Goal: Transaction & Acquisition: Download file/media

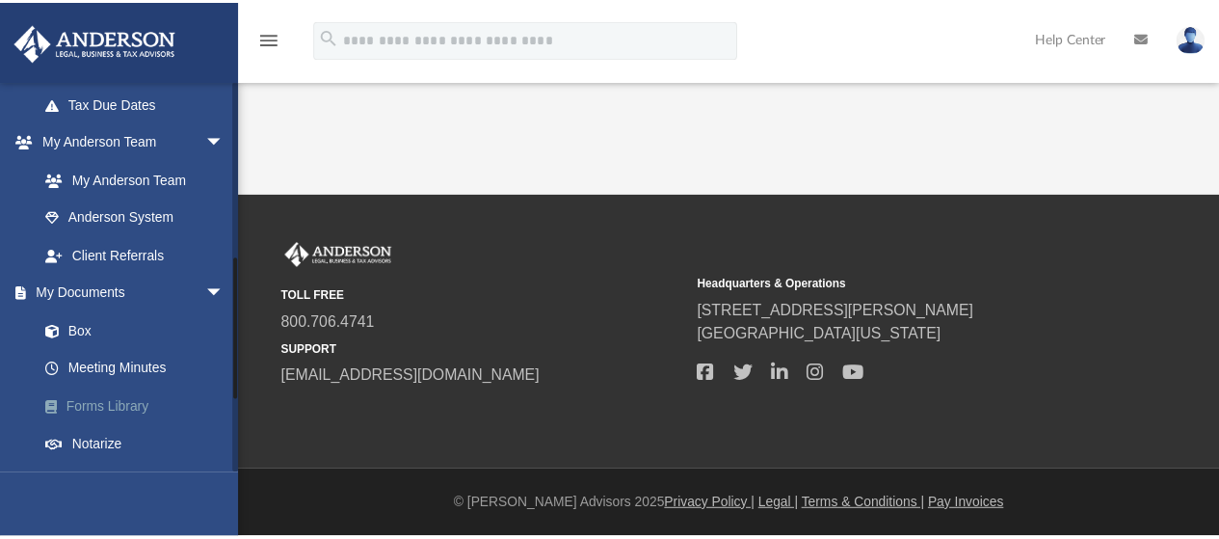
scroll to position [482, 0]
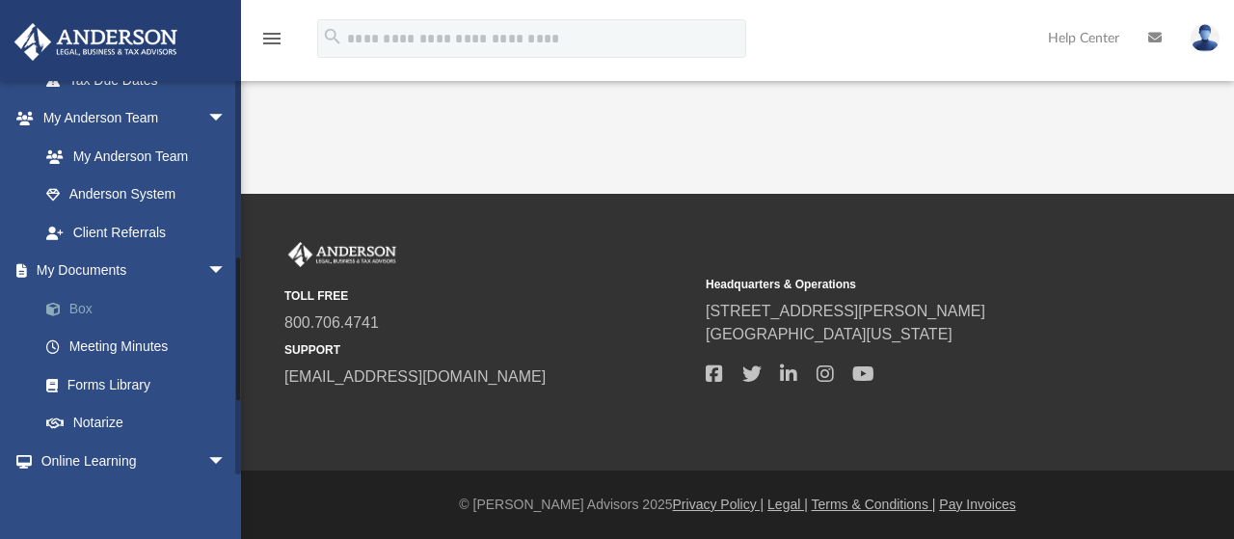
click at [76, 307] on link "Box" at bounding box center [141, 308] width 228 height 39
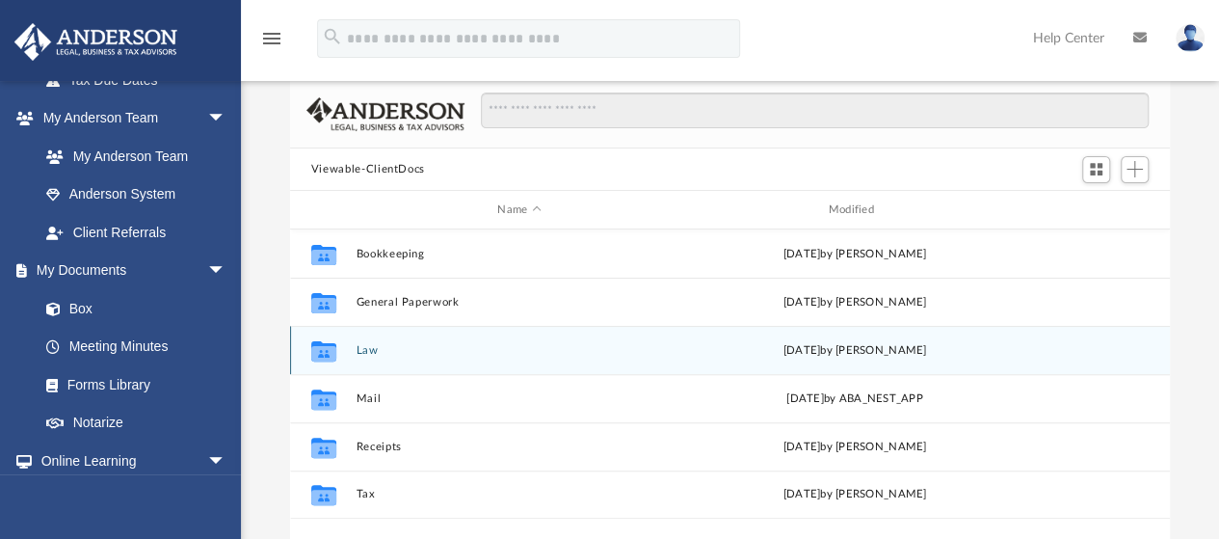
scroll to position [193, 0]
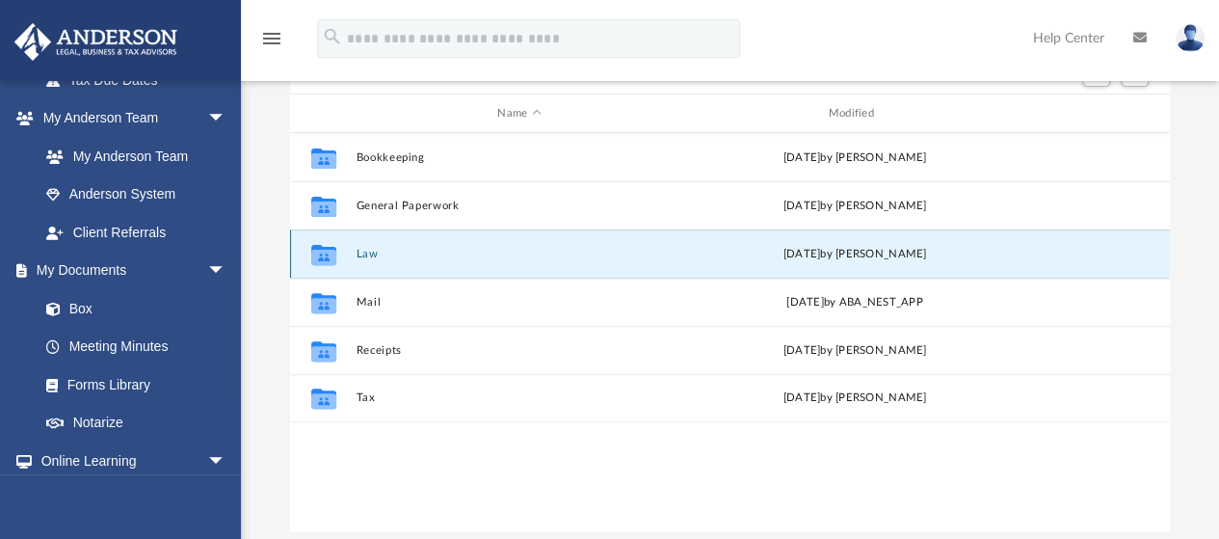
click at [366, 254] on button "Law" at bounding box center [519, 254] width 327 height 13
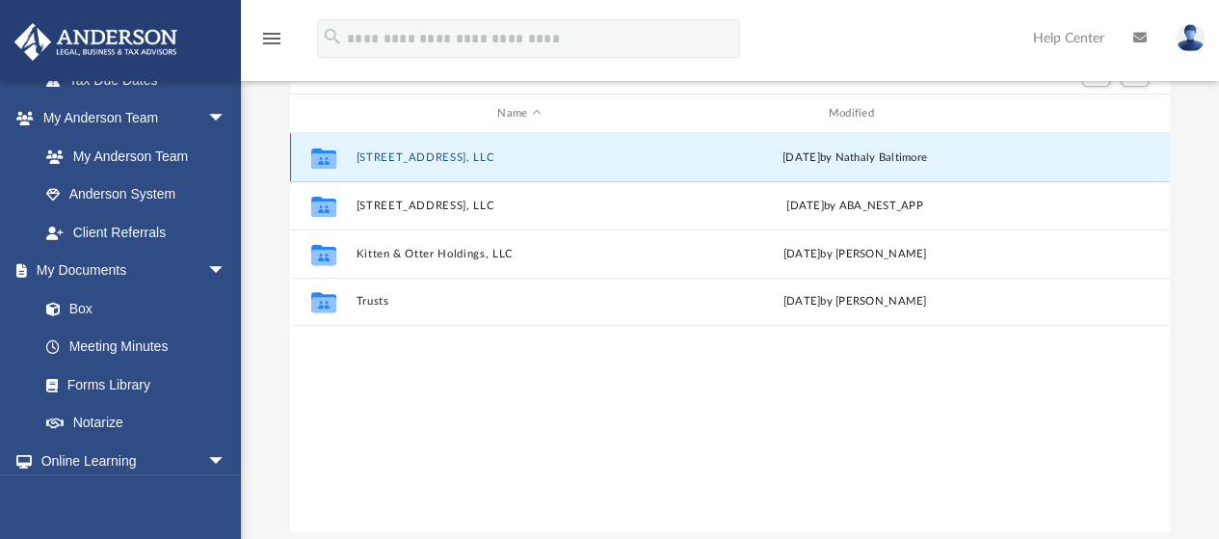
click at [449, 153] on button "[STREET_ADDRESS], LLC" at bounding box center [519, 157] width 327 height 13
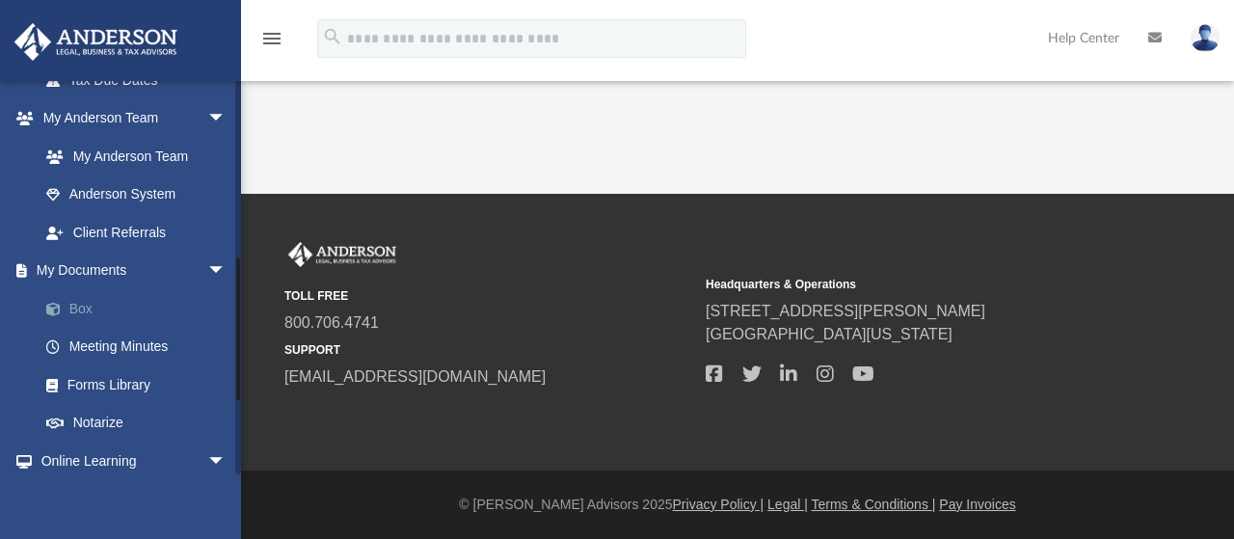
click at [78, 311] on link "Box" at bounding box center [141, 308] width 228 height 39
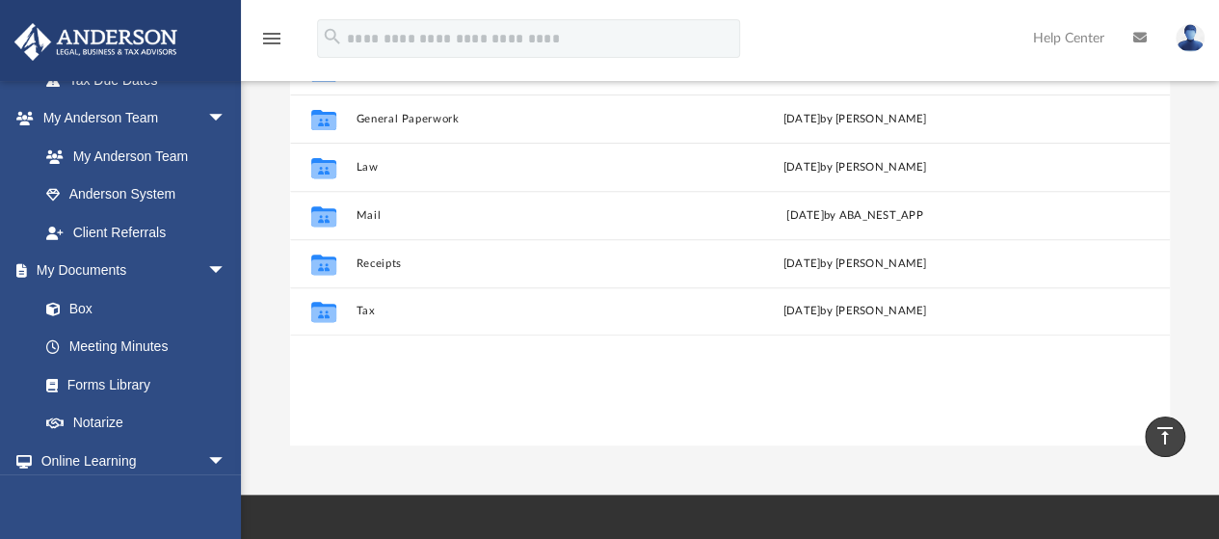
scroll to position [193, 0]
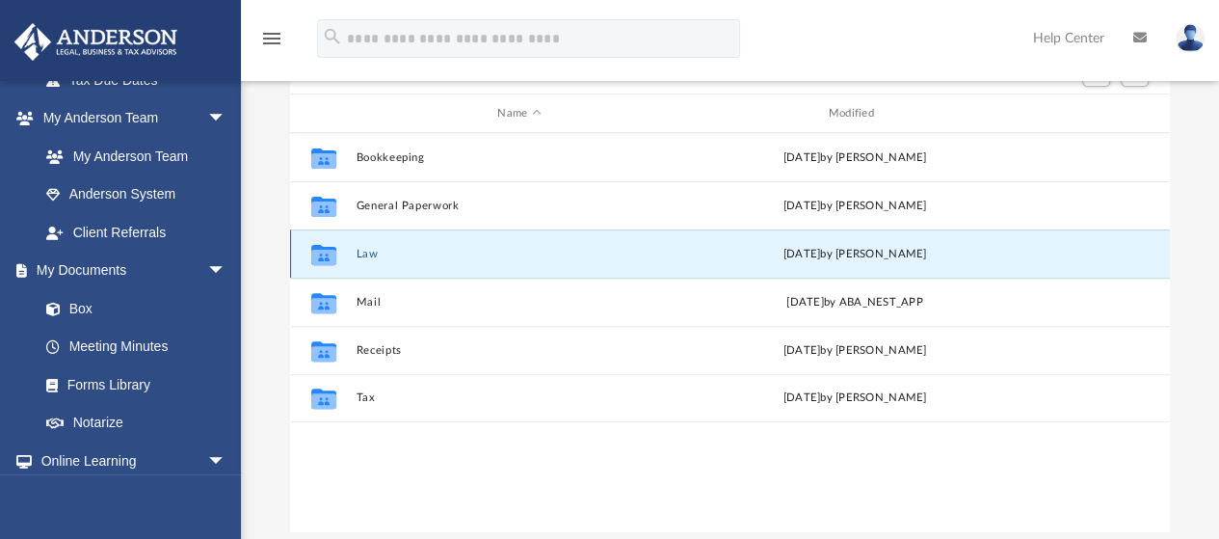
click at [364, 256] on button "Law" at bounding box center [519, 254] width 327 height 13
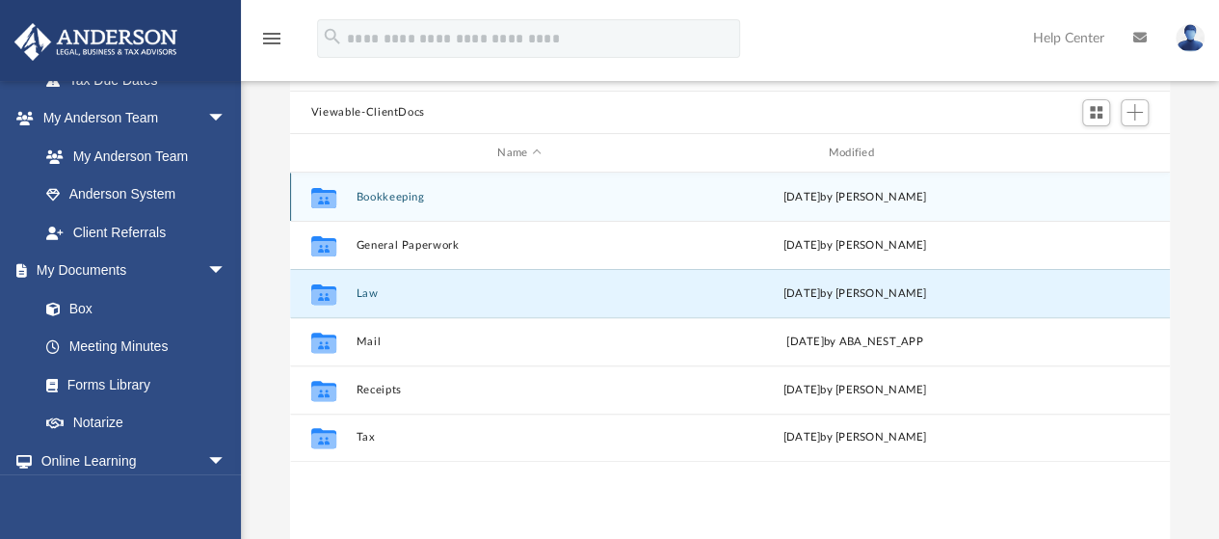
scroll to position [96, 0]
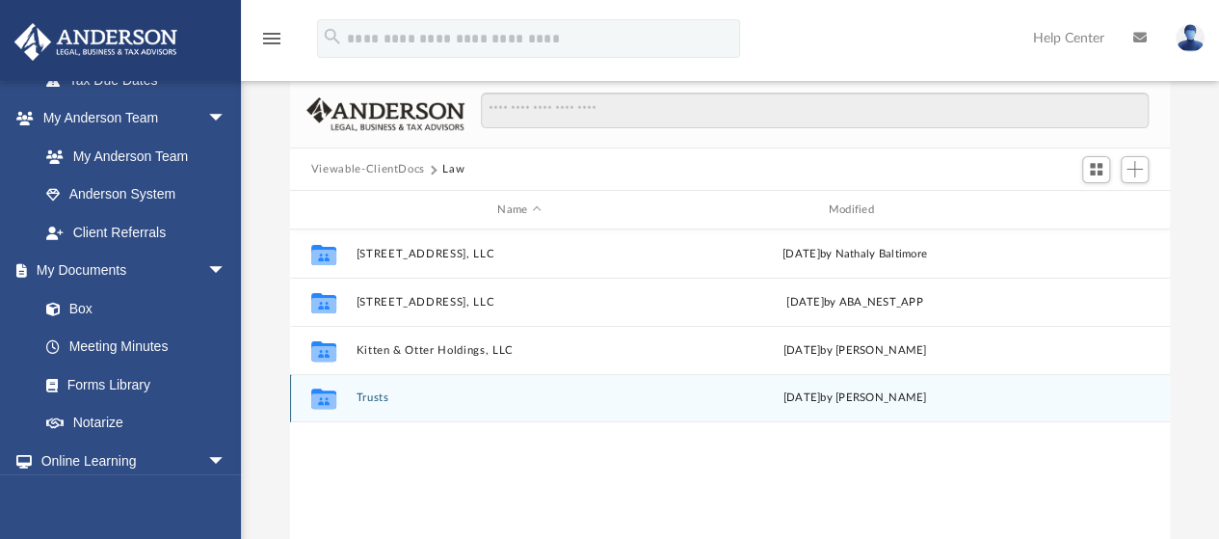
click at [363, 401] on button "Trusts" at bounding box center [519, 398] width 327 height 13
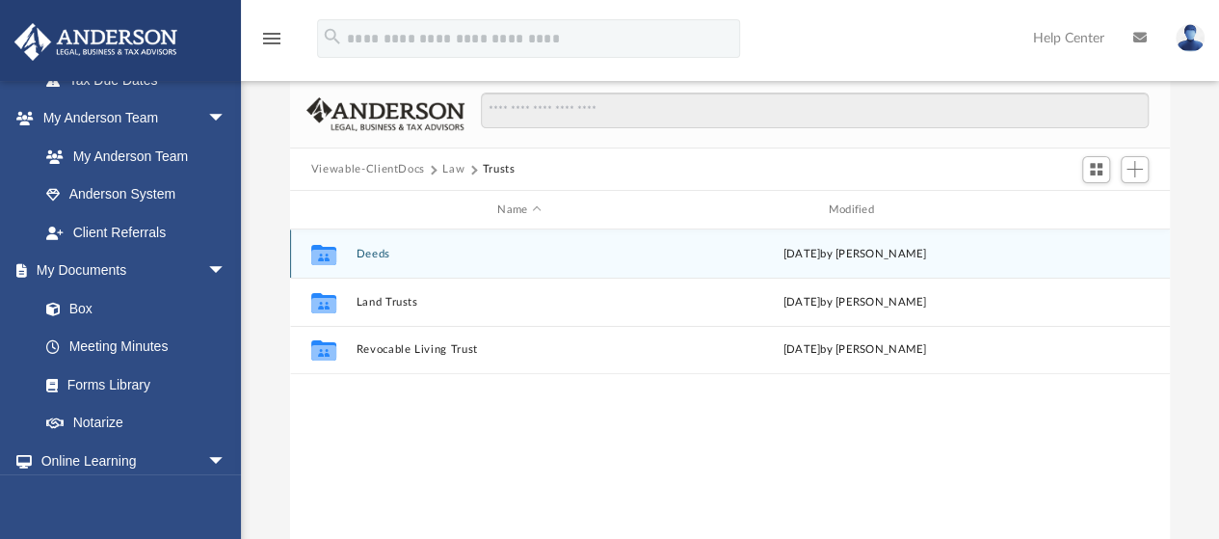
click at [476, 261] on div "Collaborated Folder Deeds [DATE] by [PERSON_NAME]" at bounding box center [730, 253] width 880 height 48
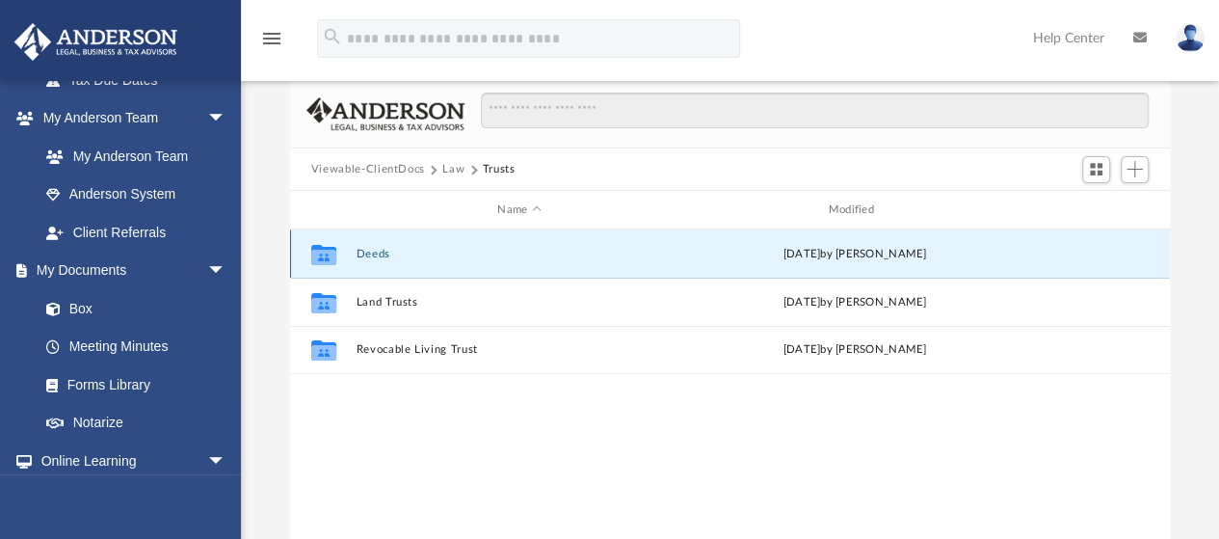
click at [374, 253] on button "Deeds" at bounding box center [519, 254] width 327 height 13
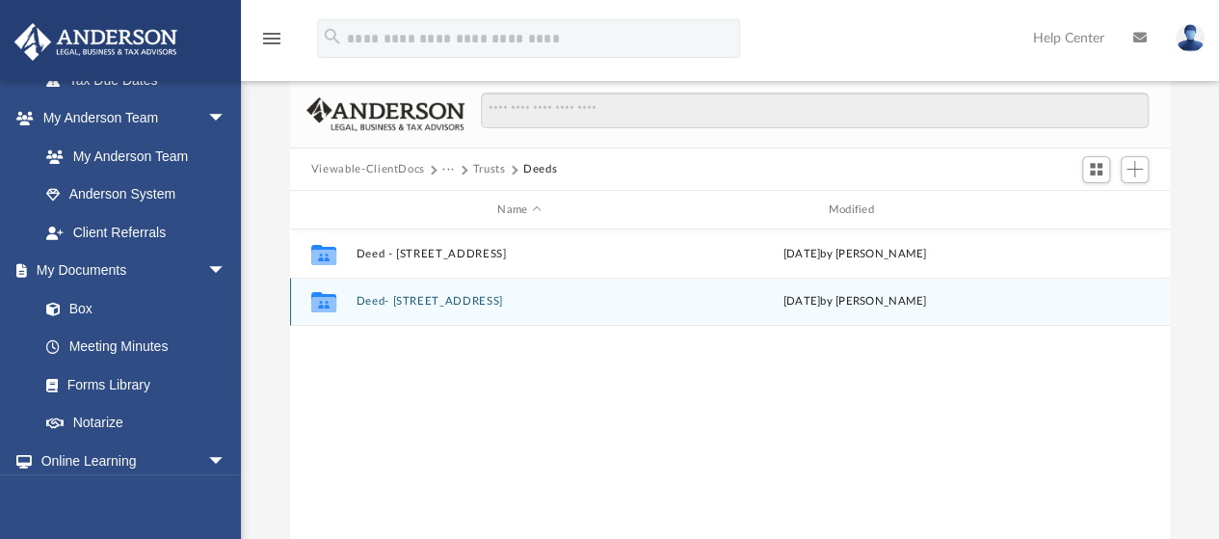
click at [441, 300] on button "Deed- [STREET_ADDRESS]" at bounding box center [519, 302] width 327 height 13
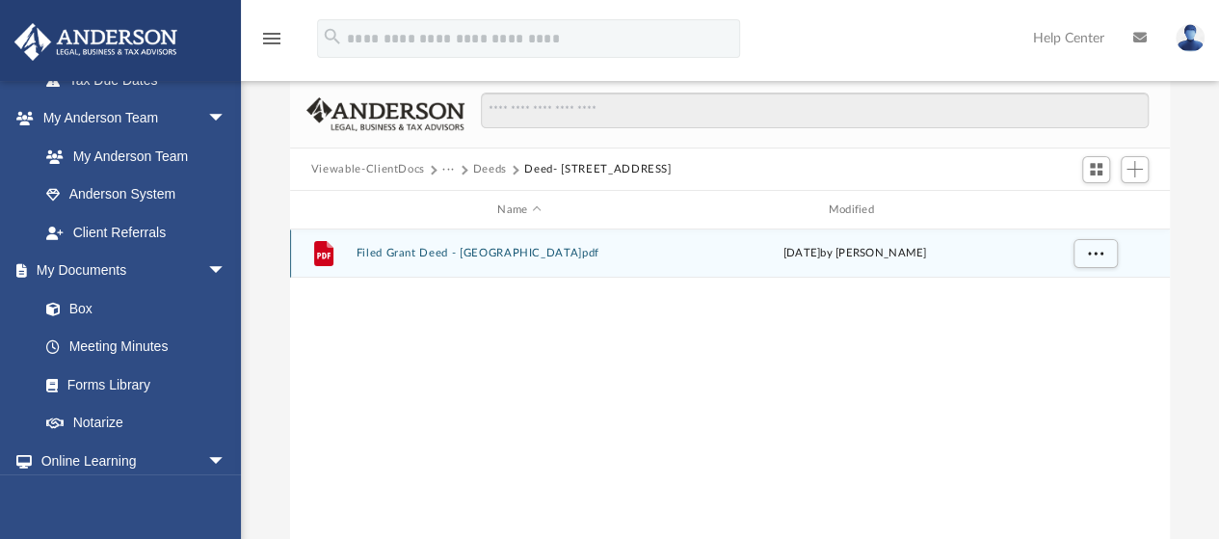
click at [503, 259] on div "File Filed Grant Deed - 180 Mar Vista Drive.pdf [DATE] by [PERSON_NAME]" at bounding box center [730, 253] width 880 height 48
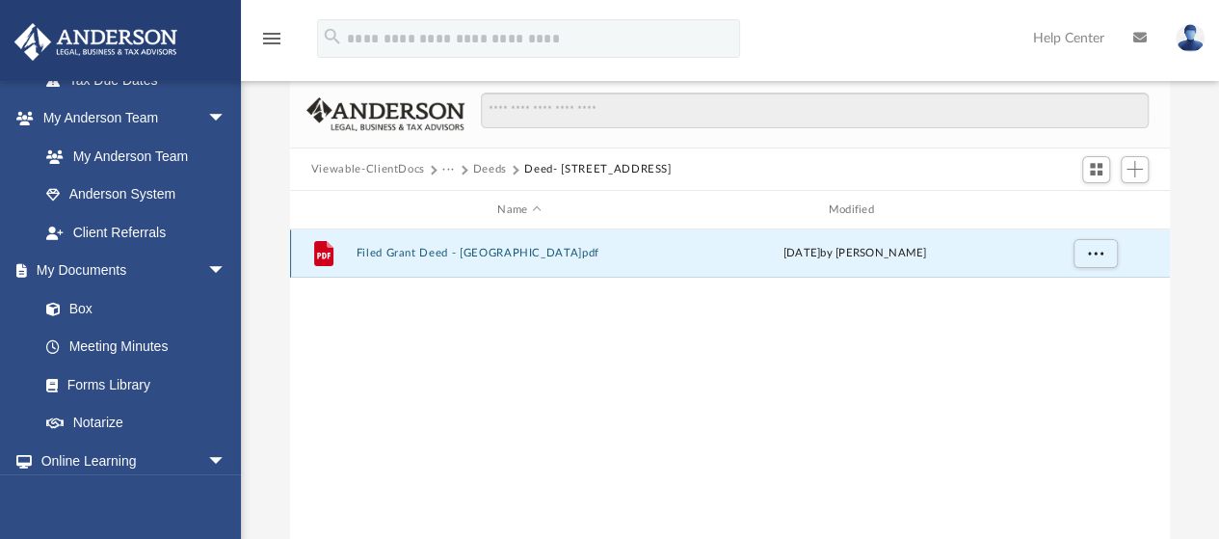
click at [524, 252] on button "Filed Grant Deed - [GEOGRAPHIC_DATA]pdf" at bounding box center [519, 254] width 327 height 13
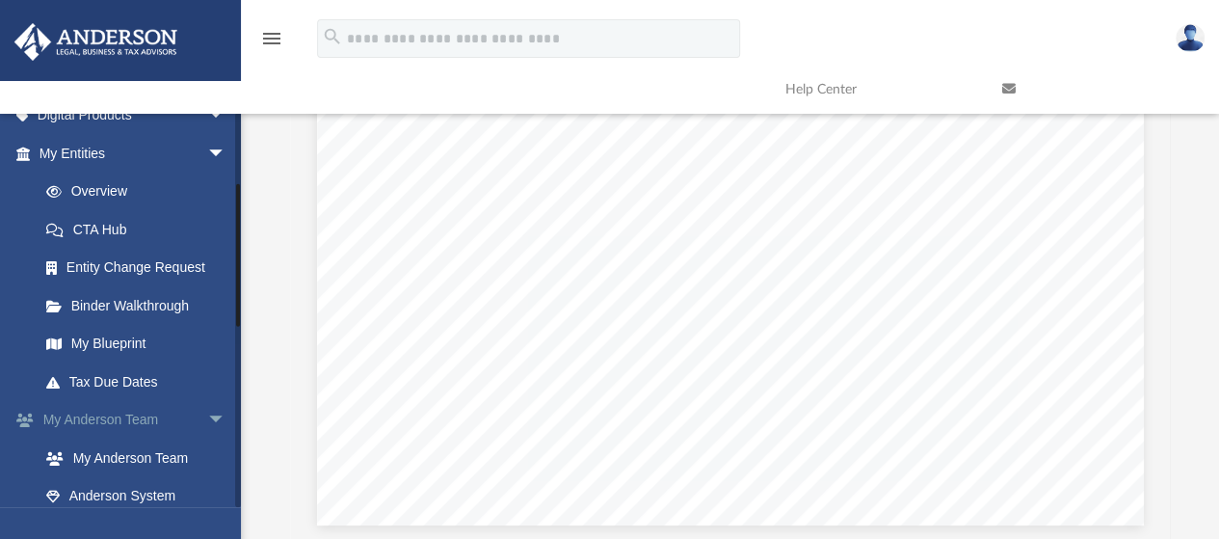
scroll to position [193, 0]
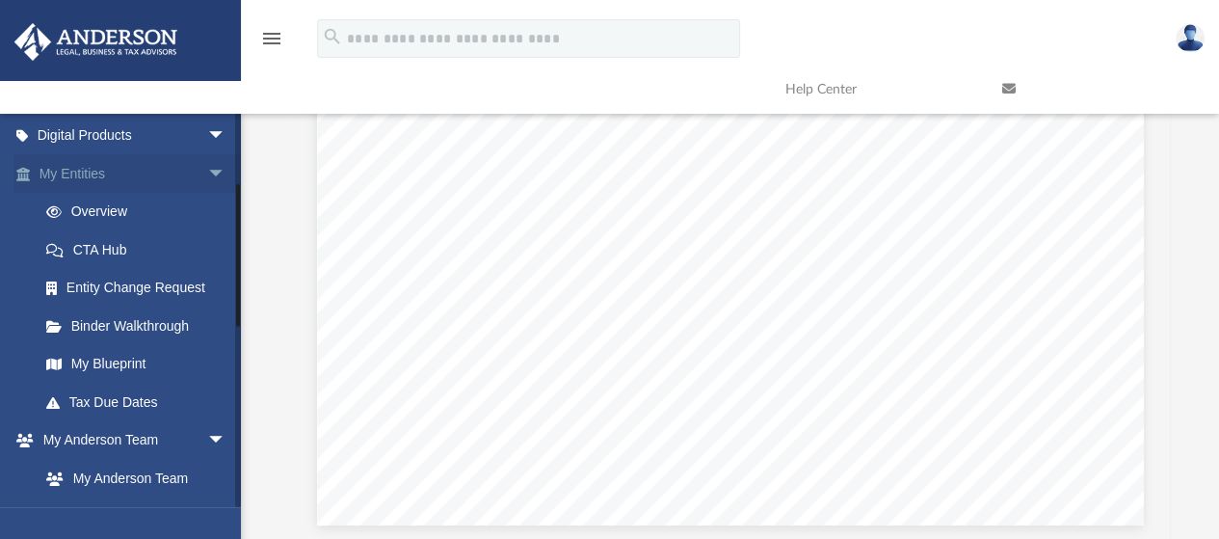
click at [75, 173] on link "My Entities arrow_drop_down" at bounding box center [134, 173] width 242 height 39
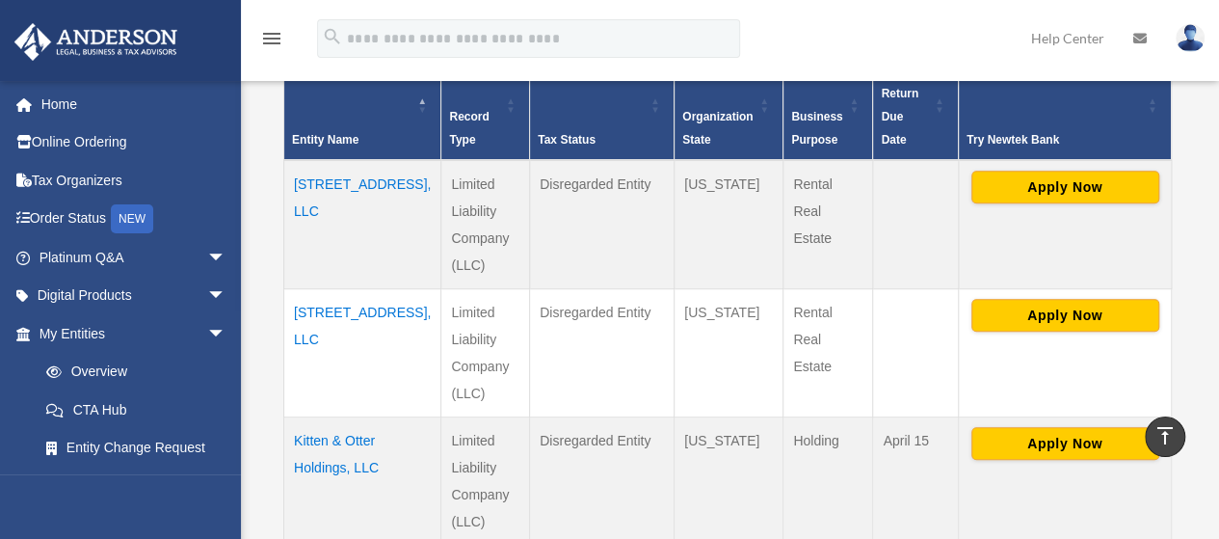
scroll to position [482, 0]
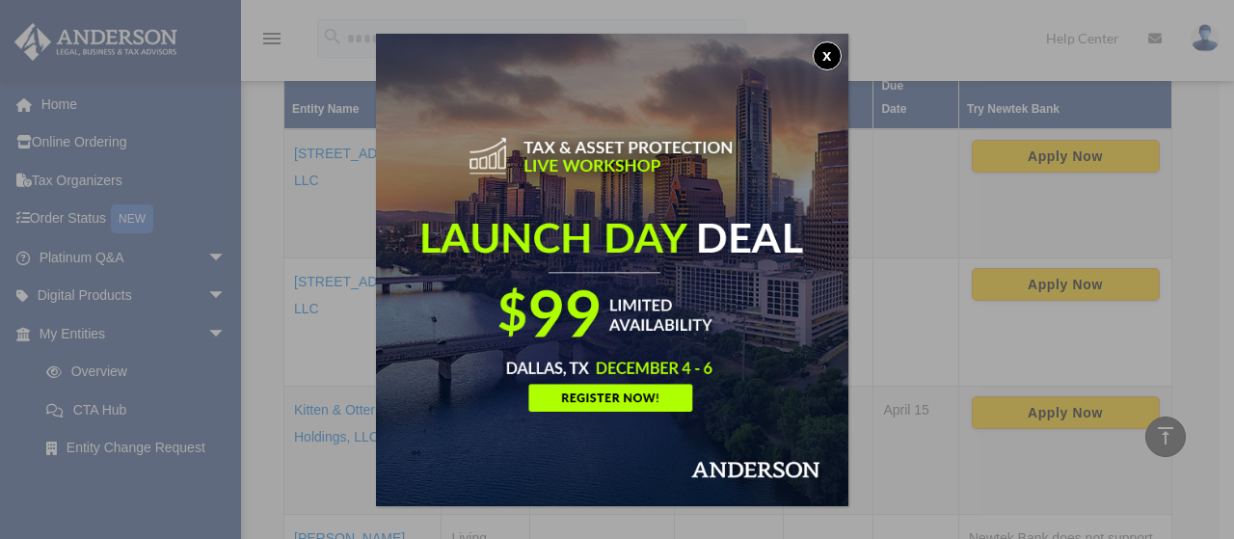
click at [833, 59] on button "x" at bounding box center [827, 55] width 29 height 29
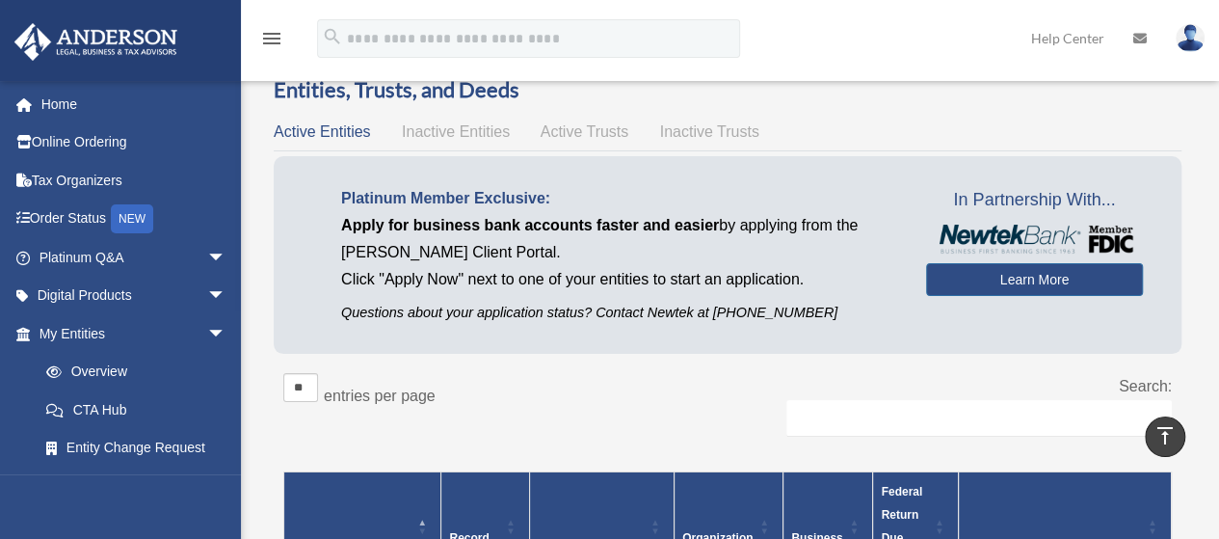
scroll to position [0, 0]
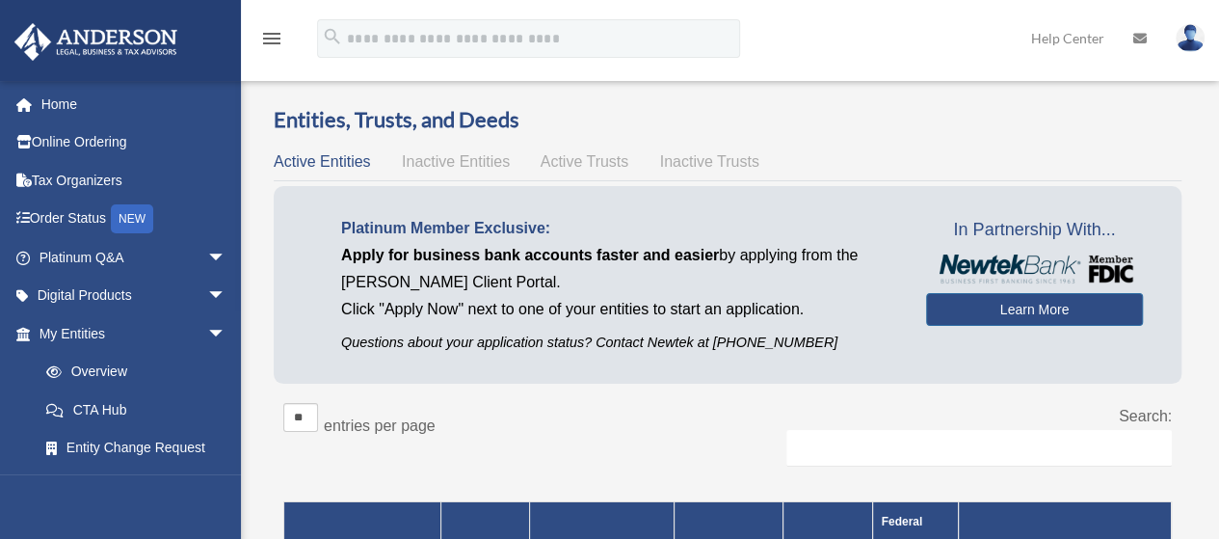
click at [574, 162] on span "Active Trusts" at bounding box center [585, 161] width 89 height 16
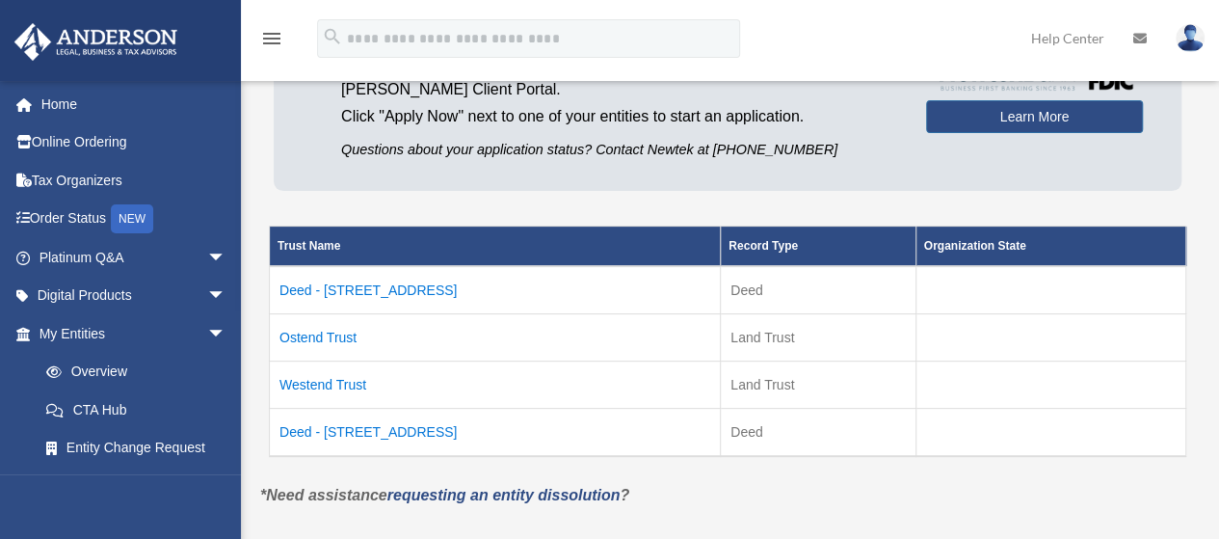
scroll to position [289, 0]
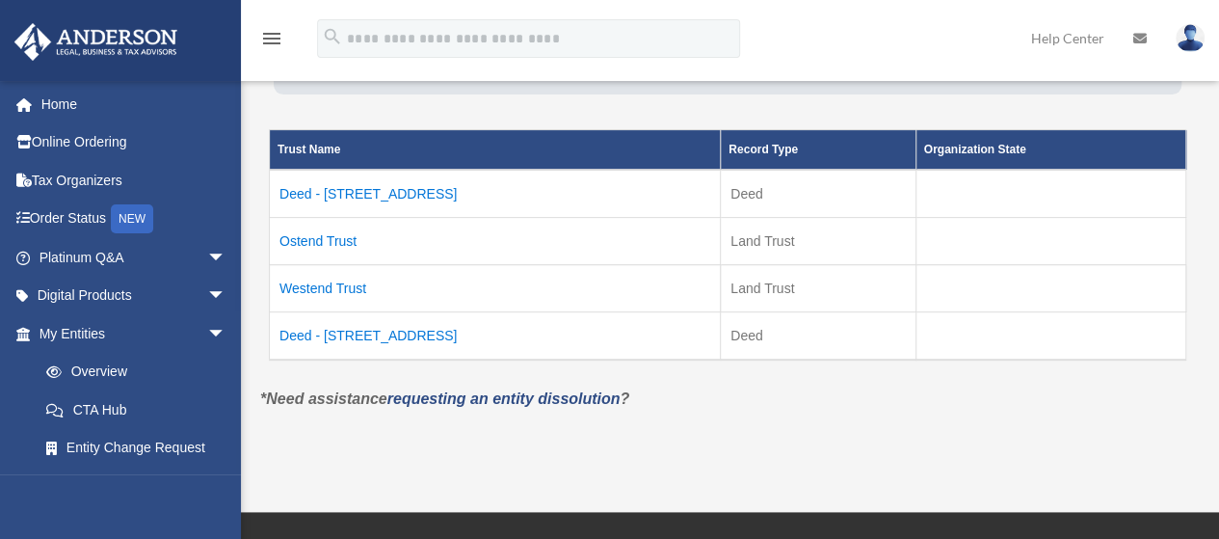
click at [343, 286] on td "Westend Trust" at bounding box center [495, 288] width 451 height 47
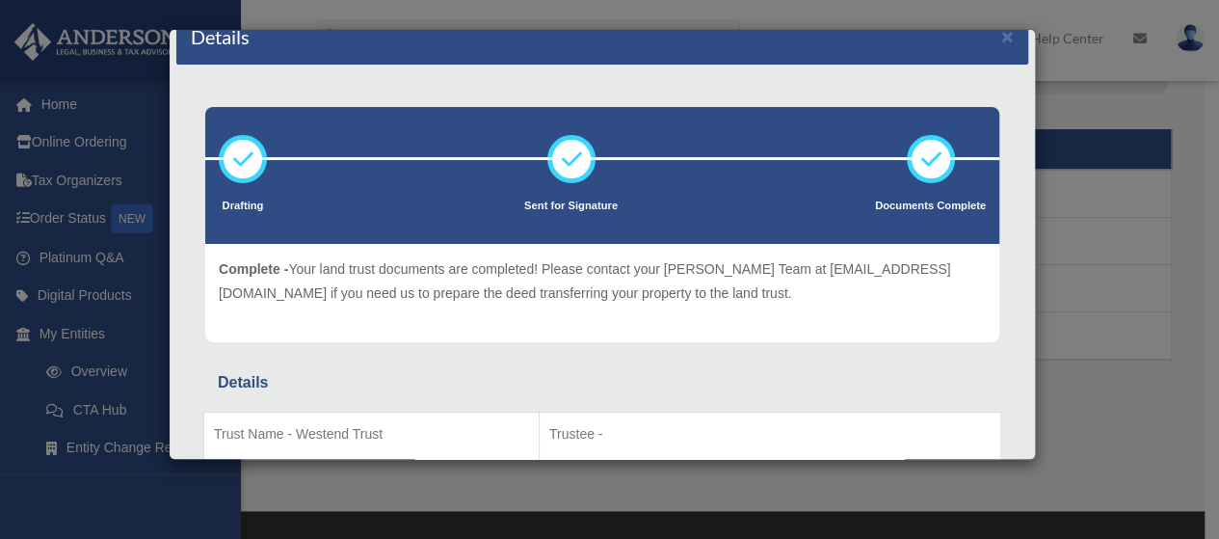
scroll to position [0, 0]
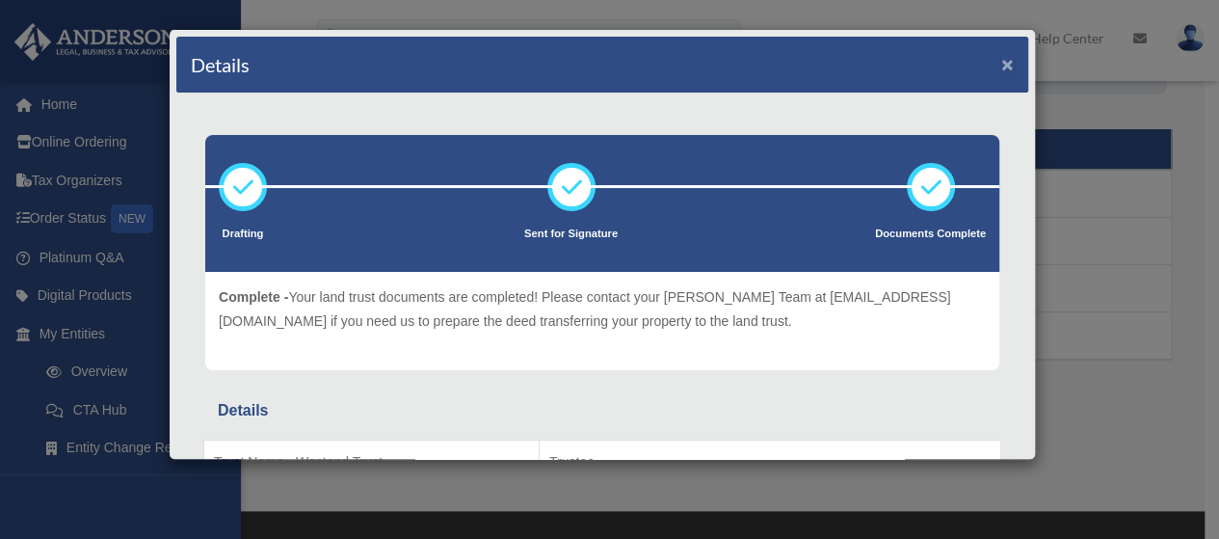
click at [1001, 60] on button "×" at bounding box center [1007, 64] width 13 height 20
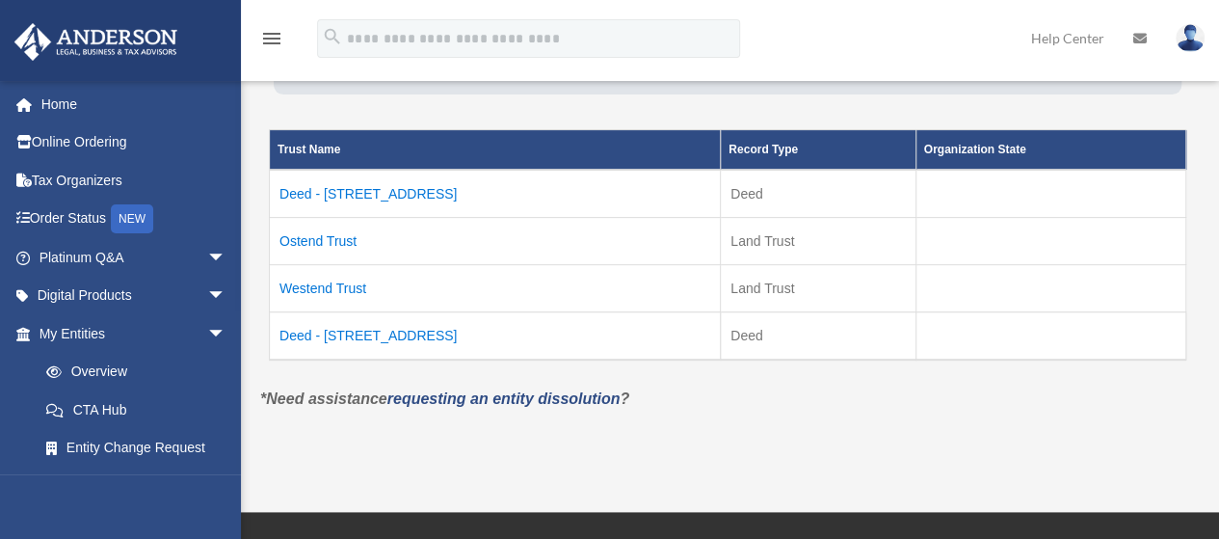
click at [349, 332] on td "Deed - 180 Mar Vista Drive" at bounding box center [495, 336] width 451 height 48
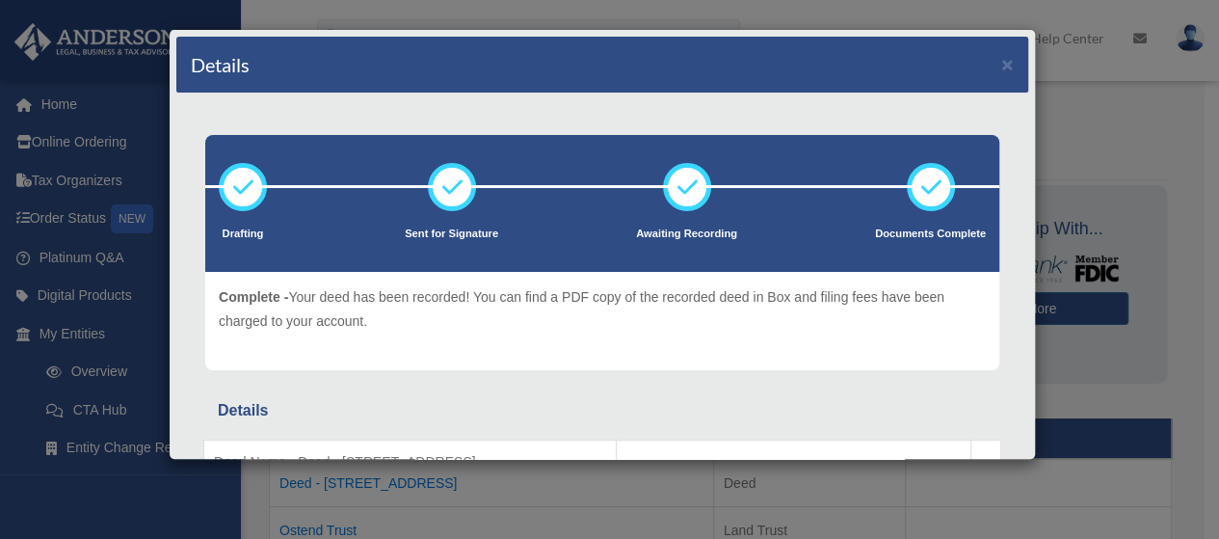
click at [1000, 62] on div "Details ×" at bounding box center [602, 65] width 852 height 57
click at [1001, 62] on button "×" at bounding box center [1007, 64] width 13 height 20
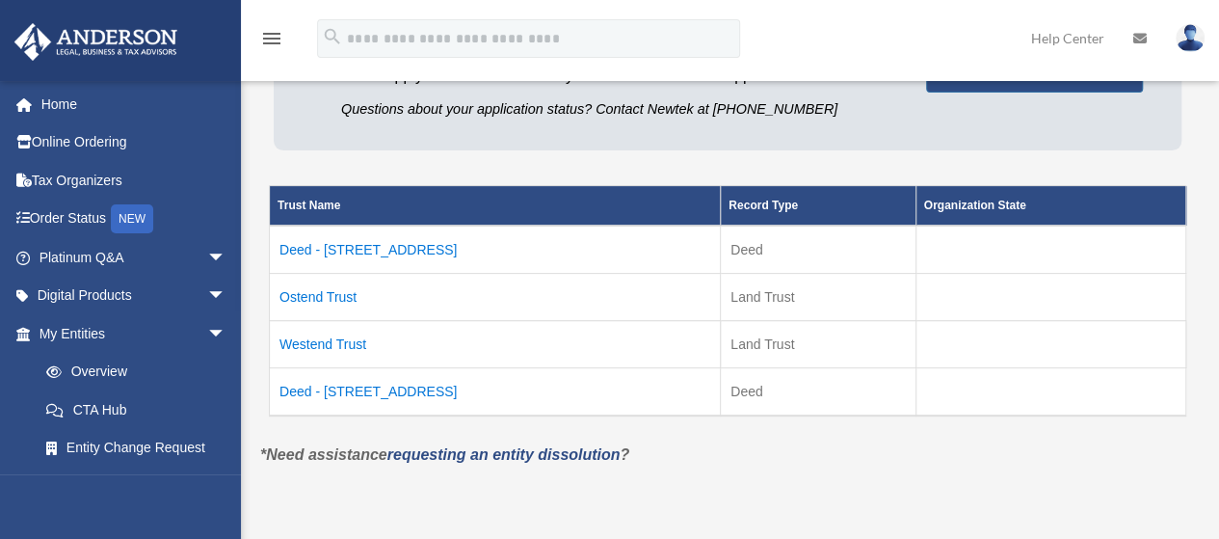
scroll to position [289, 0]
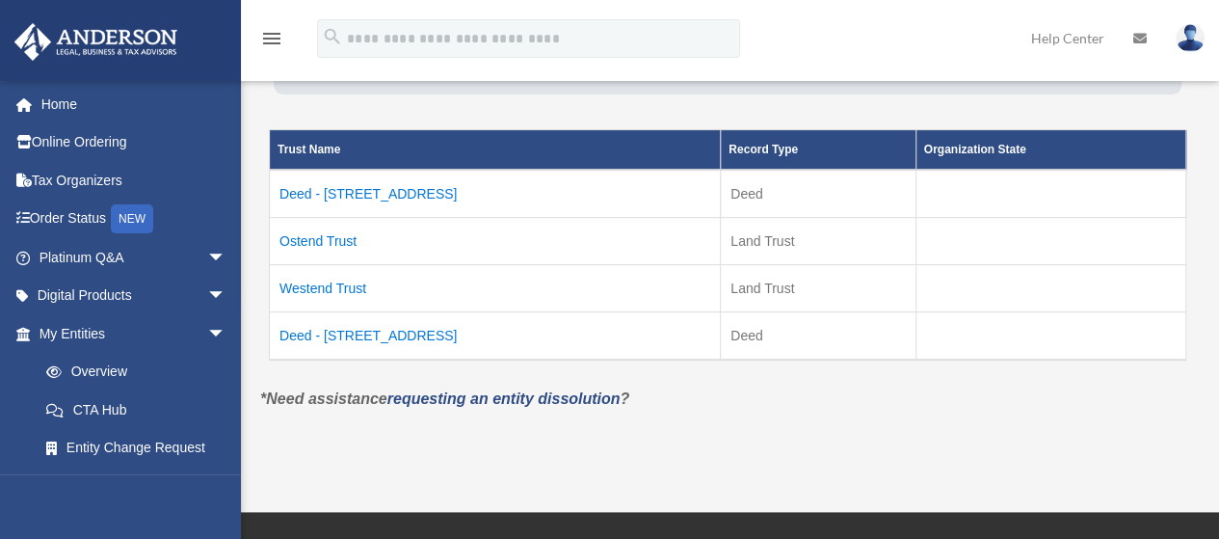
click at [406, 194] on td "Deed - [STREET_ADDRESS]" at bounding box center [495, 194] width 451 height 48
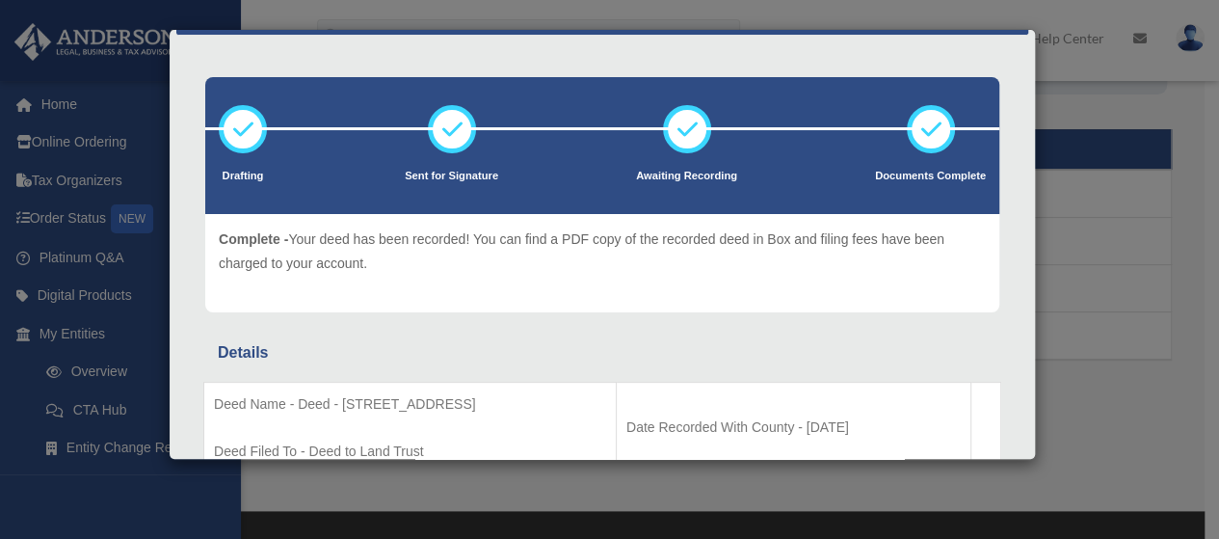
scroll to position [0, 0]
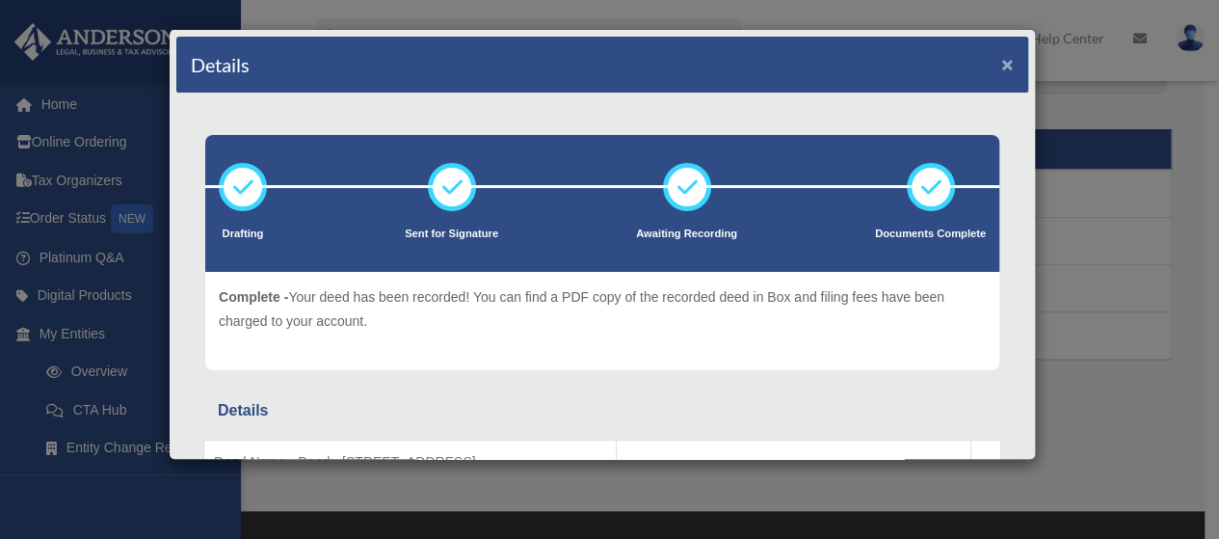
click at [1001, 60] on button "×" at bounding box center [1007, 64] width 13 height 20
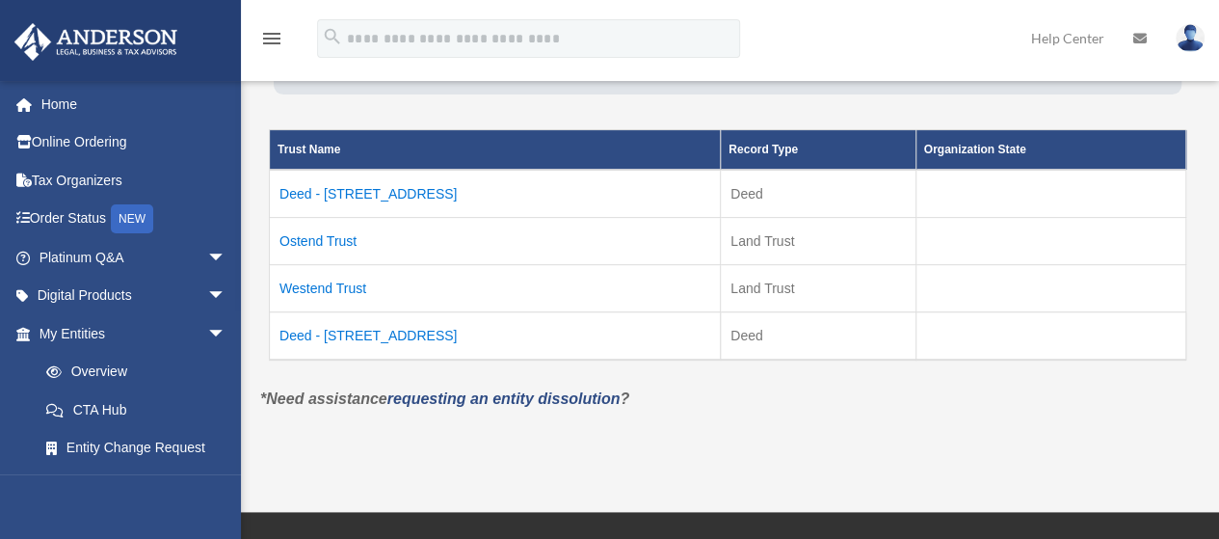
click at [336, 334] on td "Deed - 180 Mar Vista Drive" at bounding box center [495, 336] width 451 height 48
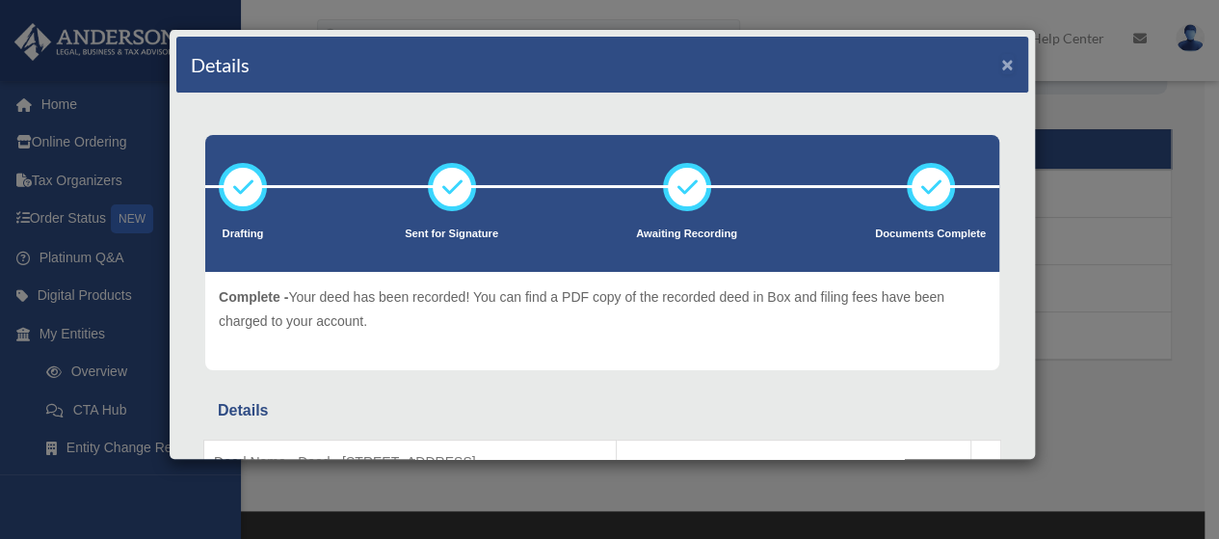
click at [1001, 62] on button "×" at bounding box center [1007, 64] width 13 height 20
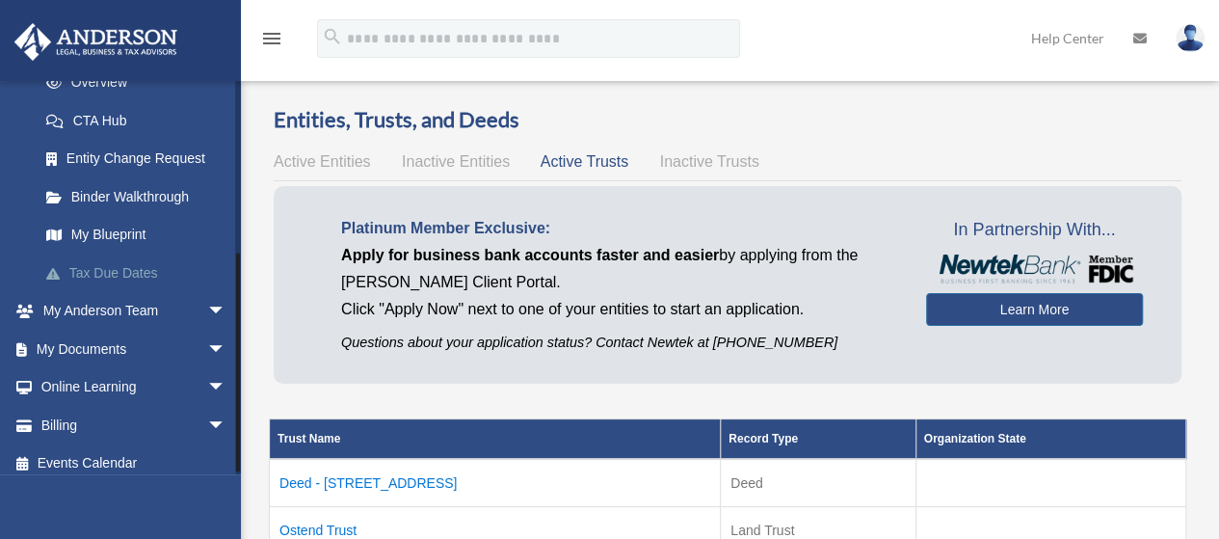
scroll to position [301, 0]
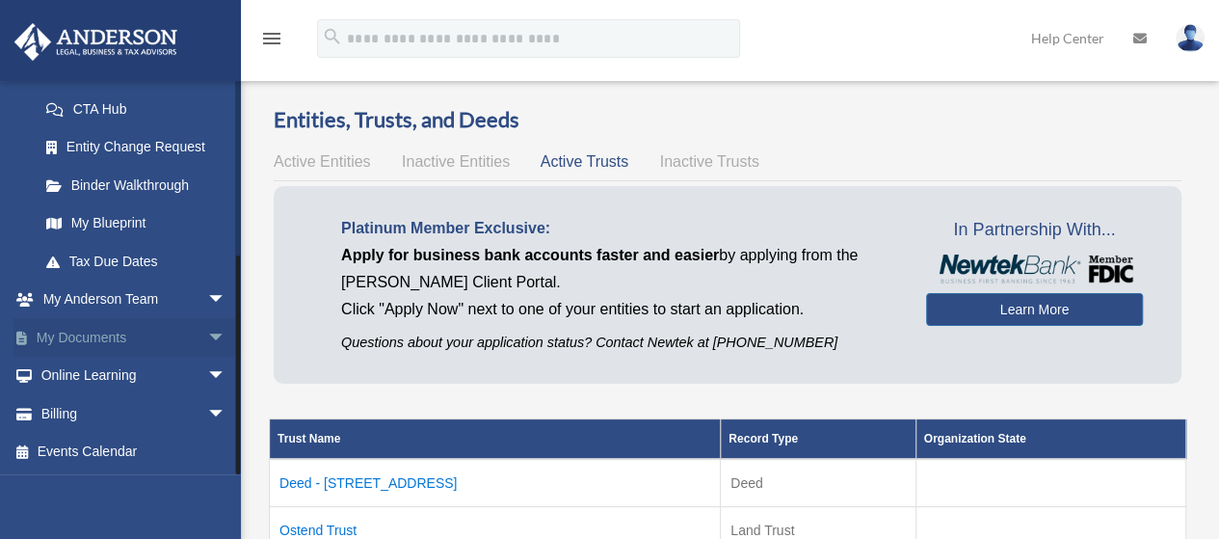
click at [207, 339] on span "arrow_drop_down" at bounding box center [226, 338] width 39 height 40
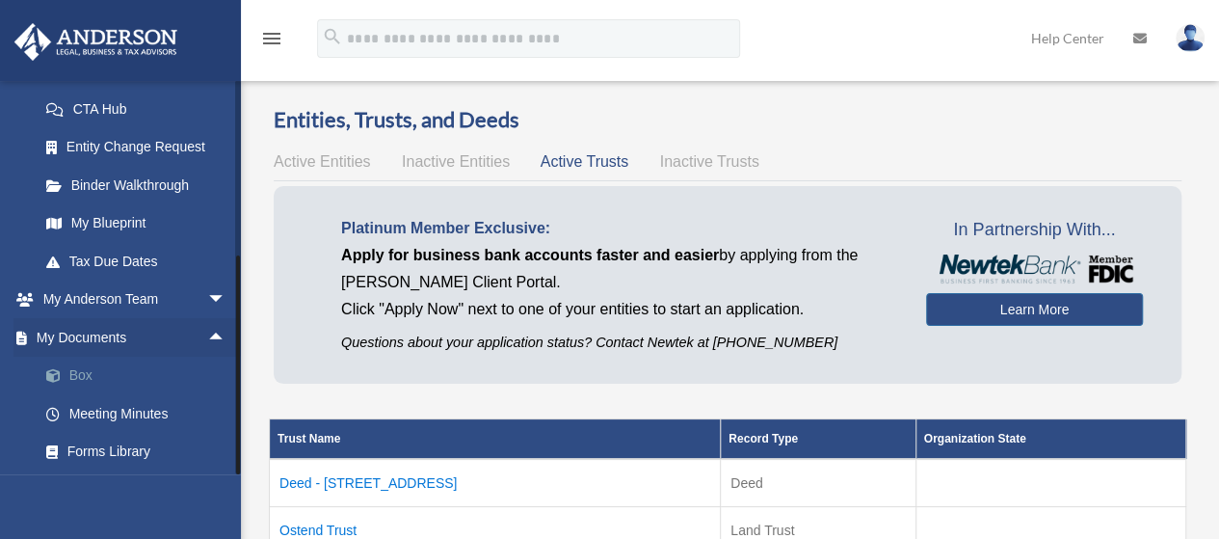
click at [76, 375] on link "Box" at bounding box center [141, 376] width 228 height 39
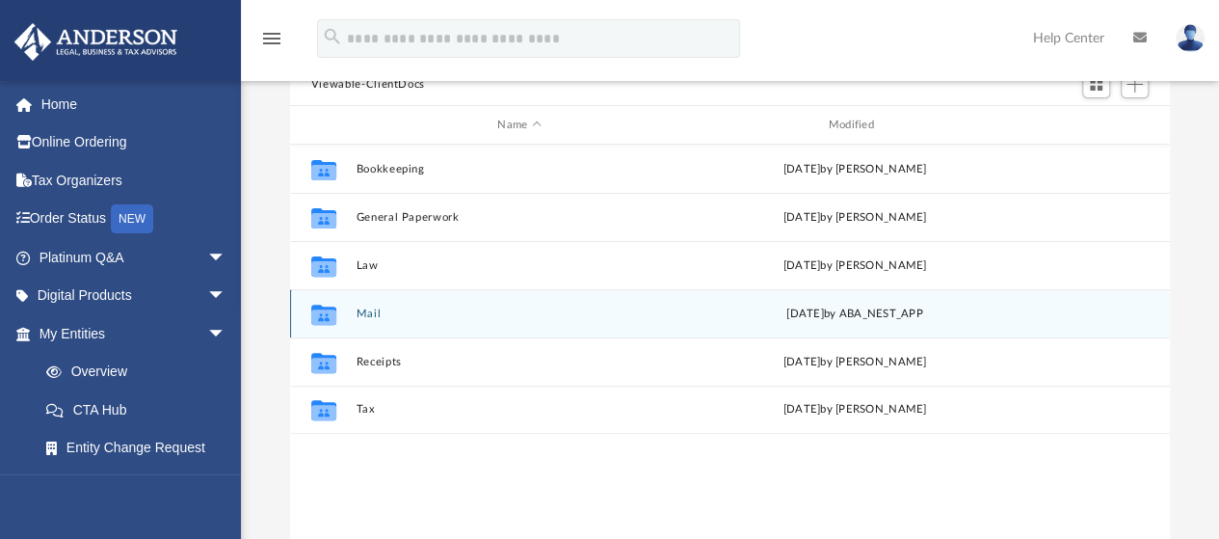
scroll to position [193, 0]
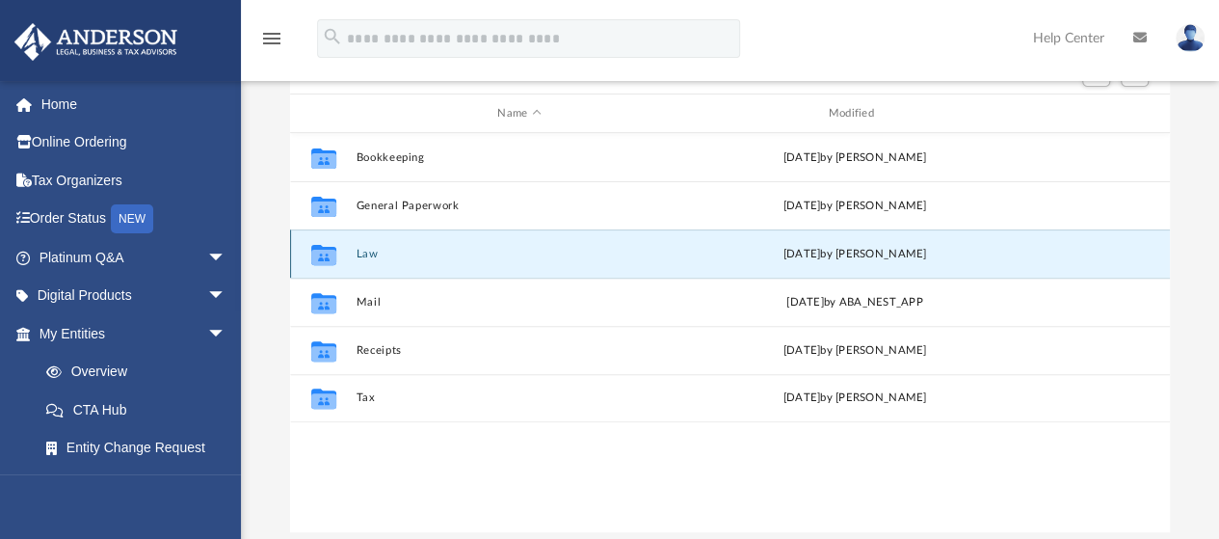
click at [368, 253] on button "Law" at bounding box center [519, 254] width 327 height 13
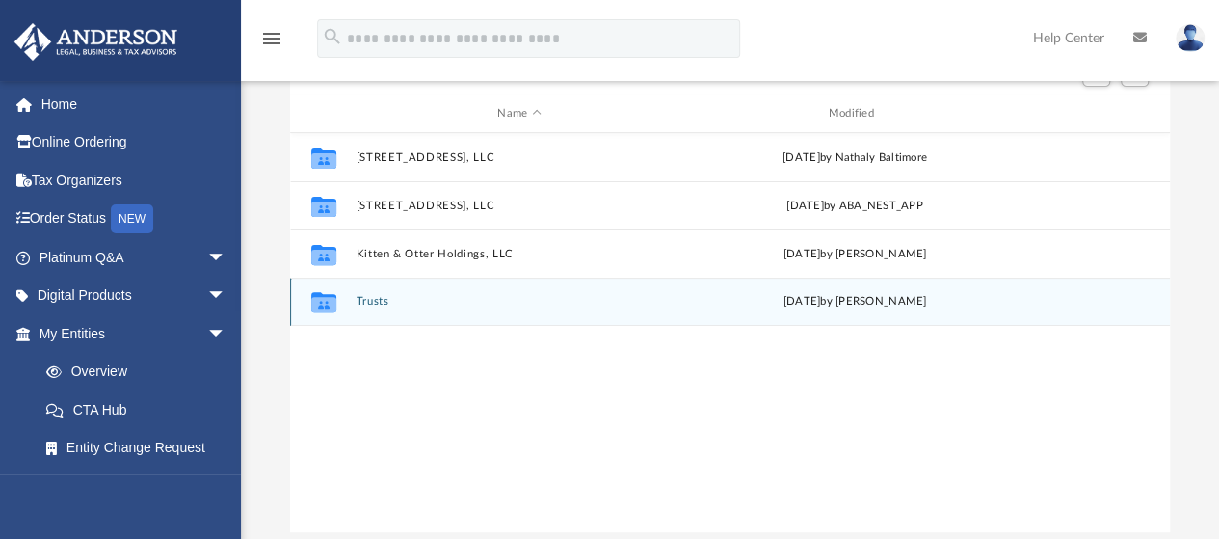
click at [372, 302] on button "Trusts" at bounding box center [519, 302] width 327 height 13
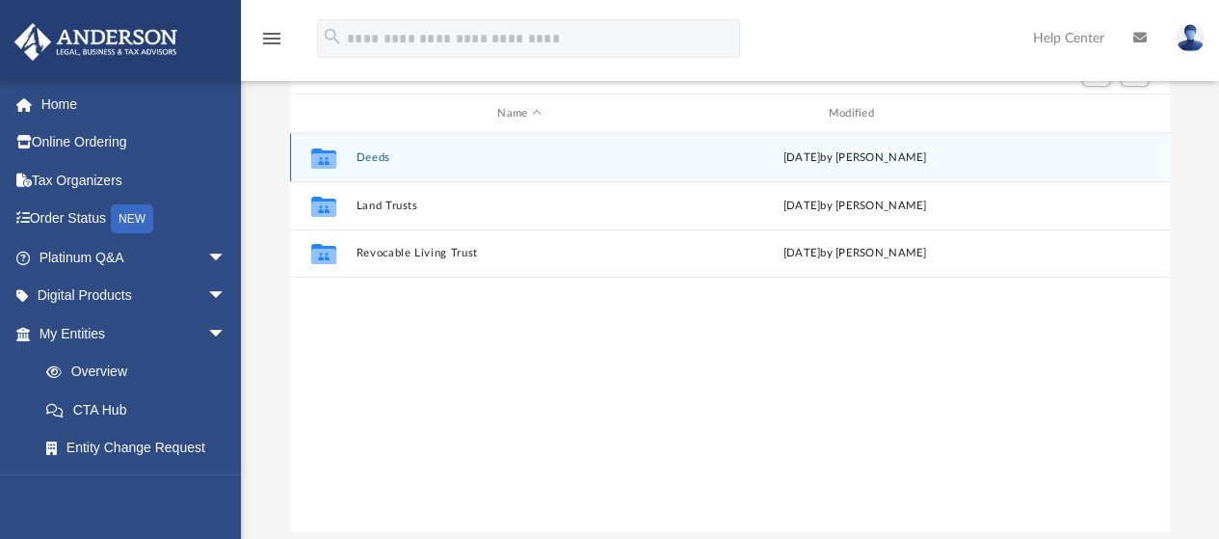
click at [378, 160] on button "Deeds" at bounding box center [519, 157] width 327 height 13
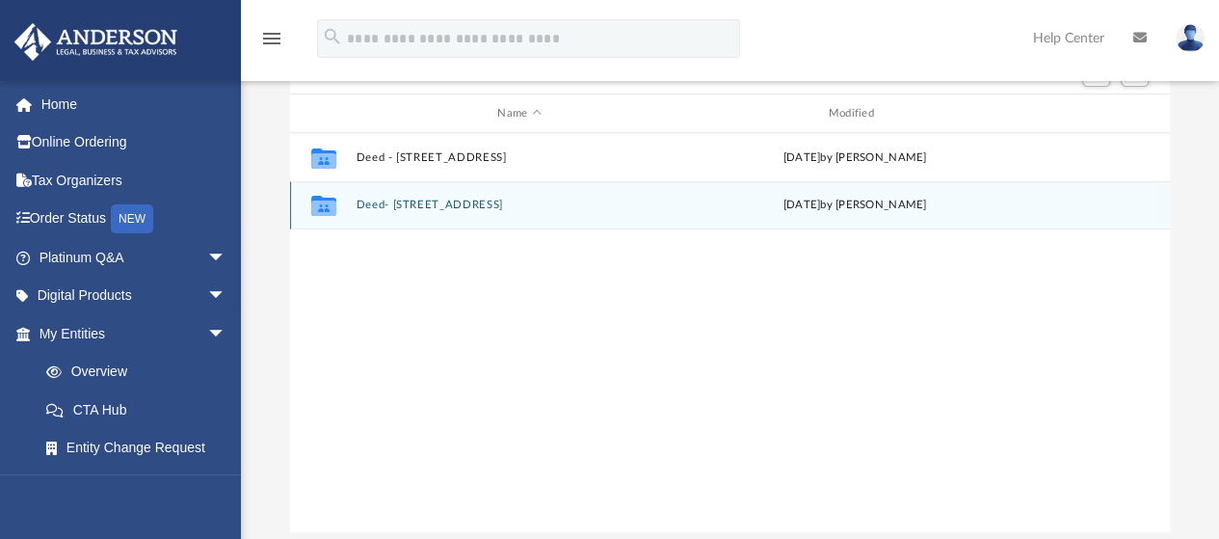
click at [450, 201] on button "Deed- [STREET_ADDRESS]" at bounding box center [519, 206] width 327 height 13
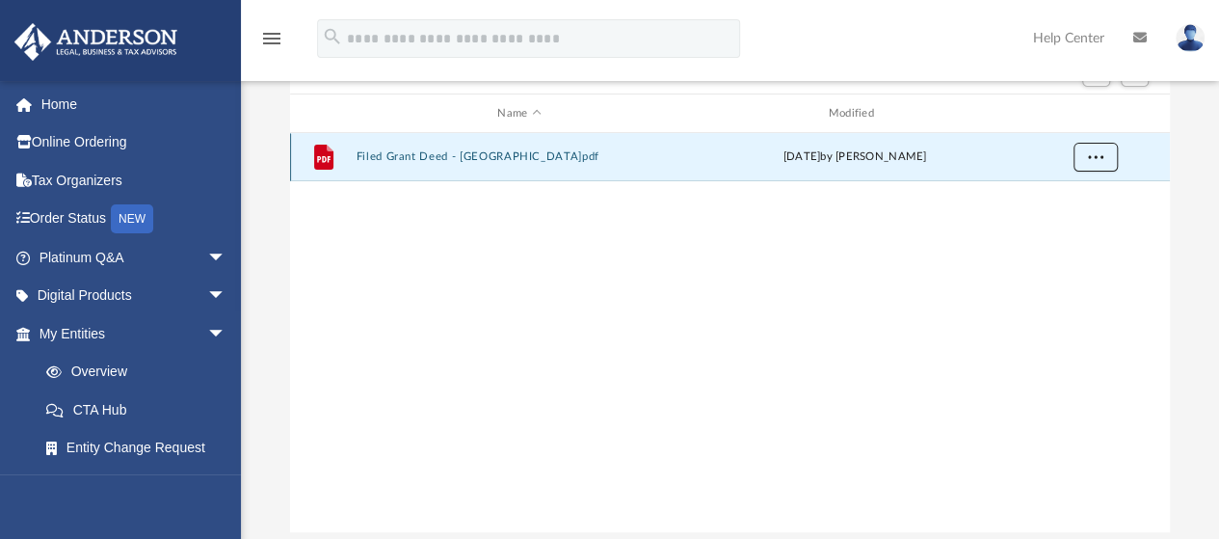
click at [1096, 161] on span "More options" at bounding box center [1094, 156] width 15 height 11
click at [1079, 225] on li "Download" at bounding box center [1078, 227] width 56 height 20
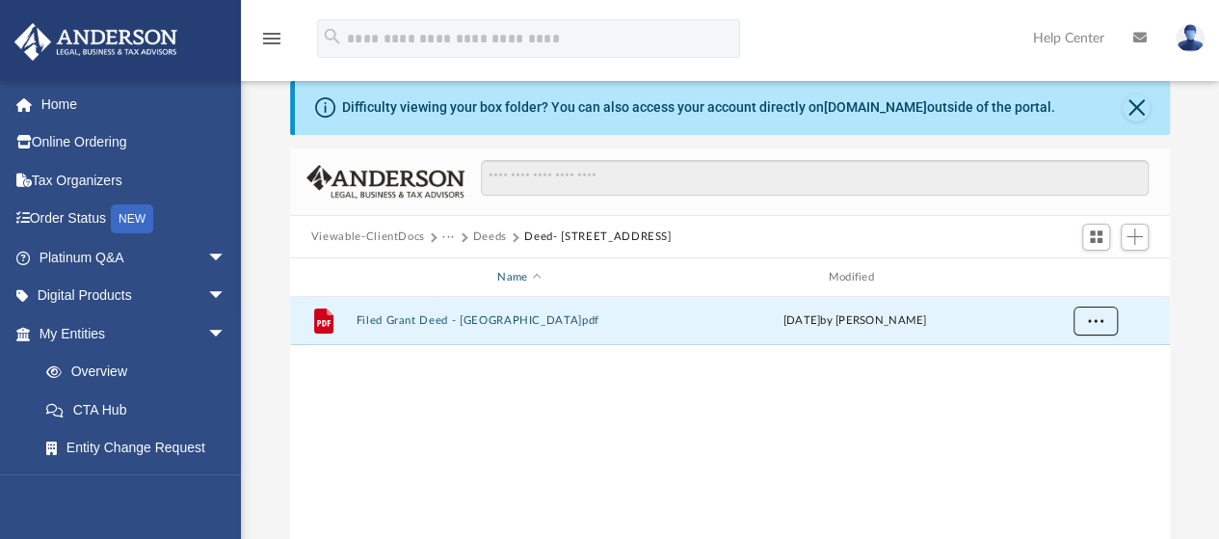
scroll to position [0, 0]
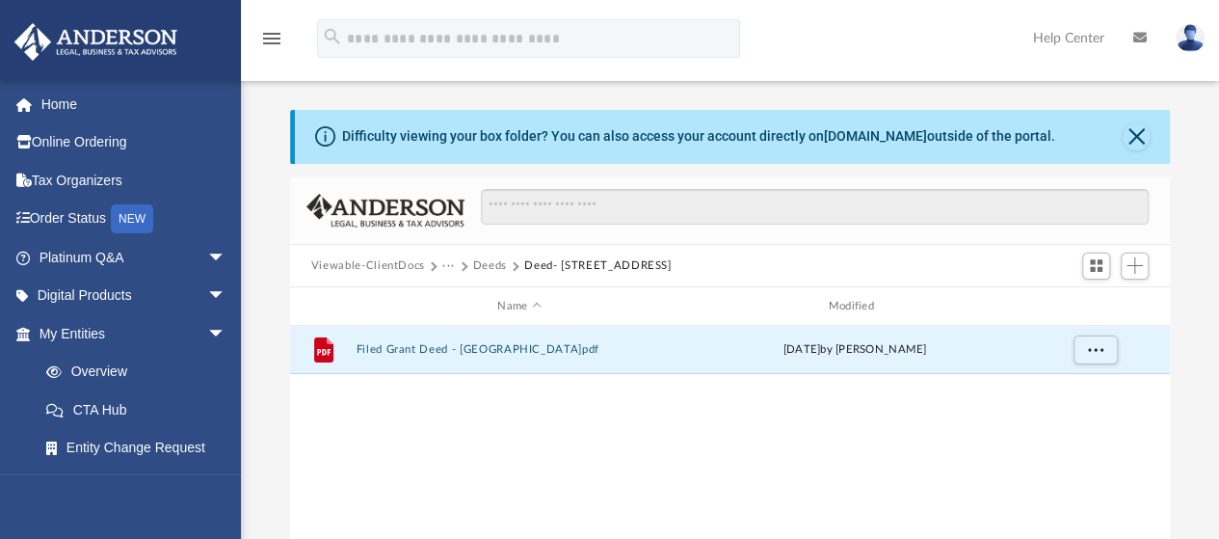
click at [500, 262] on button "Deeds" at bounding box center [490, 265] width 34 height 17
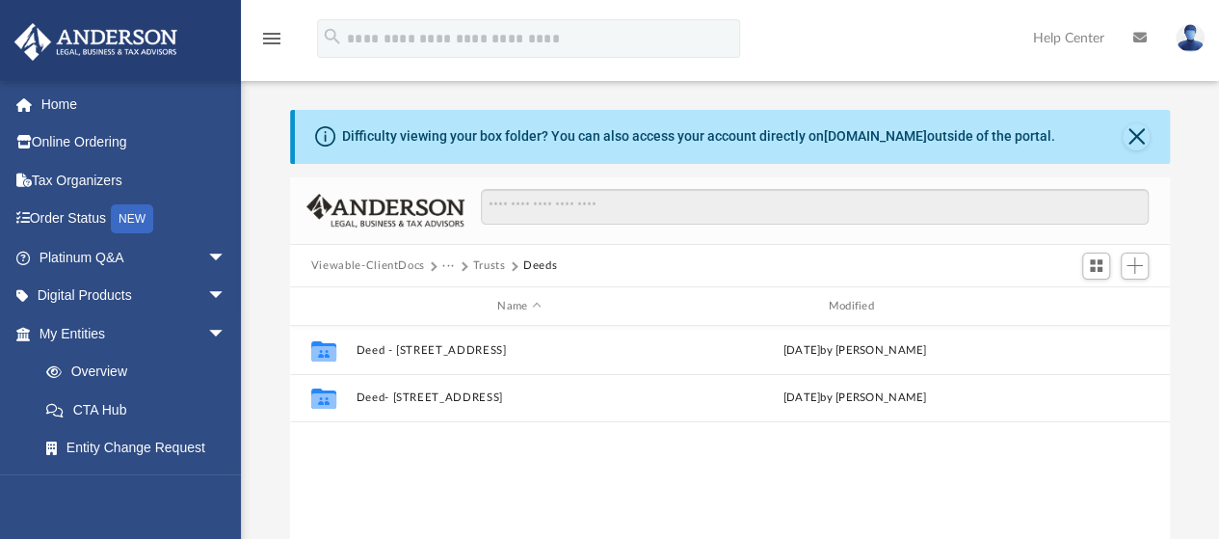
click at [484, 267] on button "Trusts" at bounding box center [489, 265] width 33 height 17
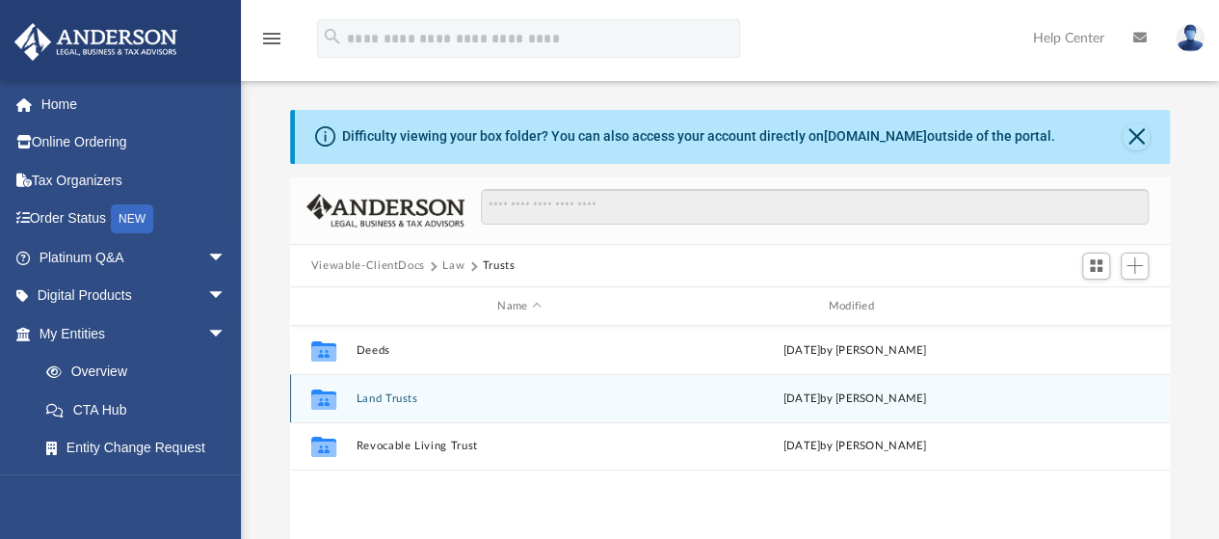
click at [374, 400] on button "Land Trusts" at bounding box center [519, 398] width 327 height 13
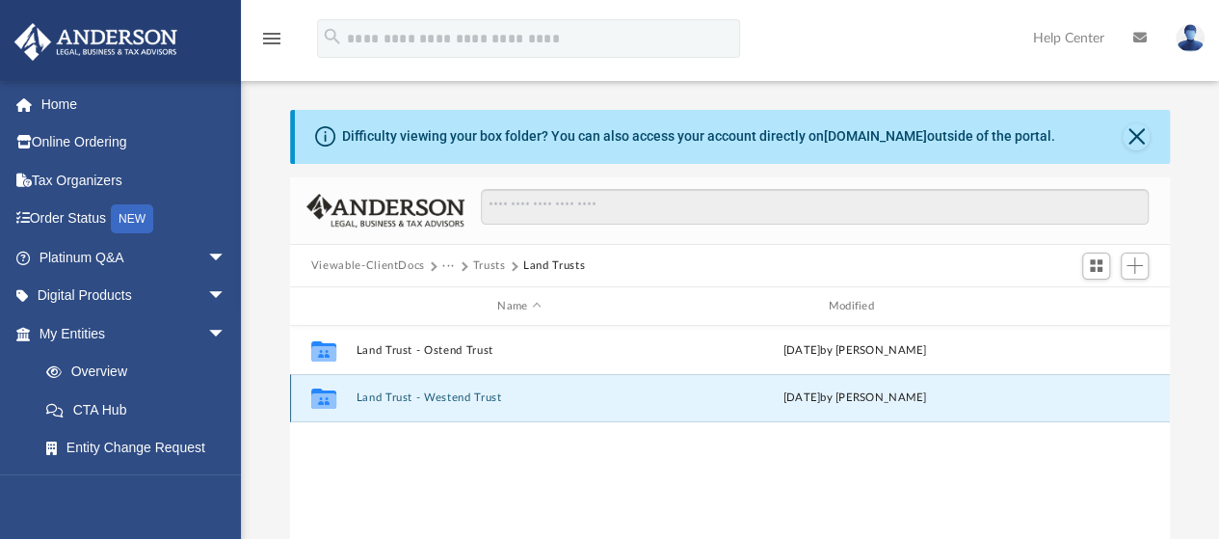
click at [376, 398] on button "Land Trust - Westend Trust" at bounding box center [519, 398] width 327 height 13
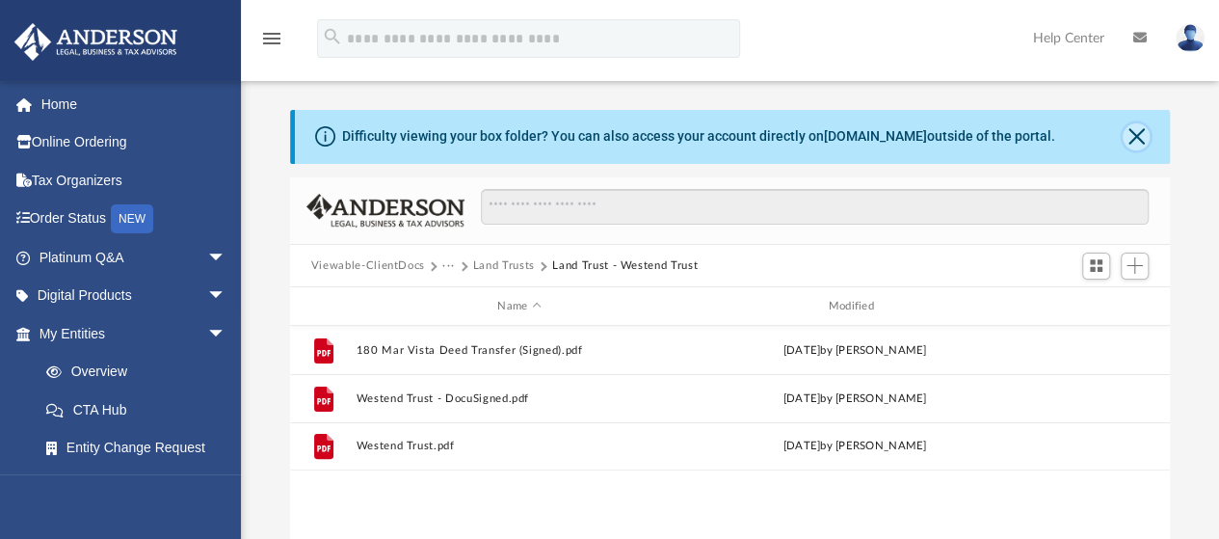
click at [1135, 136] on button "Close" at bounding box center [1136, 136] width 27 height 27
